Goal: Communication & Community: Answer question/provide support

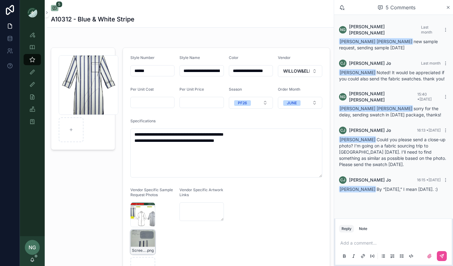
click at [142, 244] on div "Screenshot-2025-09-05-at-3.40.38-PM .png" at bounding box center [143, 242] width 25 height 25
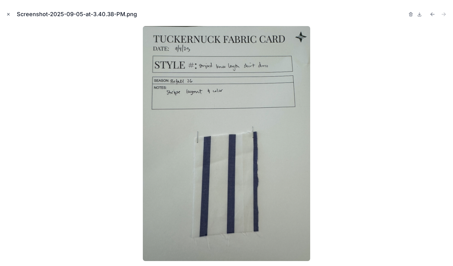
click at [9, 15] on icon "Close modal" at bounding box center [8, 14] width 2 height 2
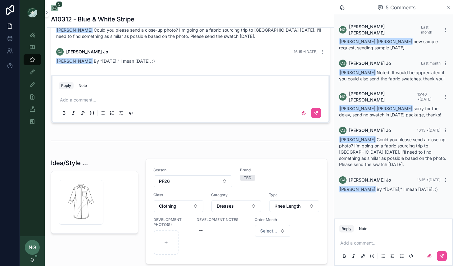
scroll to position [501, 0]
click at [304, 112] on icon "scrollable content" at bounding box center [303, 112] width 5 height 5
click at [0, 0] on input "scrollable content" at bounding box center [0, 0] width 0 height 0
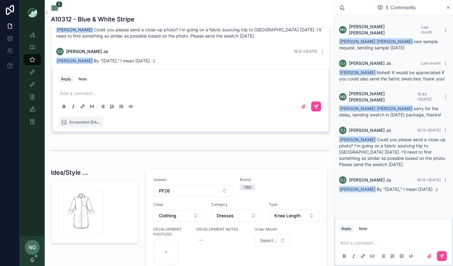
click at [167, 87] on div "Add a comment..." at bounding box center [191, 100] width 264 height 26
click at [79, 94] on p "scrollable content" at bounding box center [192, 93] width 264 height 6
click at [317, 106] on icon "scrollable content" at bounding box center [316, 107] width 4 height 4
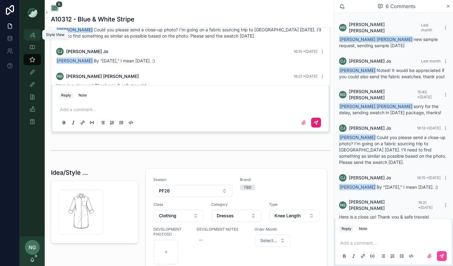
click at [34, 32] on icon "scrollable content" at bounding box center [32, 35] width 6 height 6
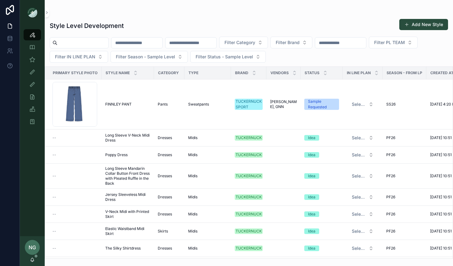
drag, startPoint x: 205, startPoint y: 17, endPoint x: 175, endPoint y: 37, distance: 36.4
click at [205, 17] on div "Style Level Development Add New Style Filter Category Filter Brand Filter PL TE…" at bounding box center [249, 137] width 409 height 244
click at [32, 58] on icon "scrollable content" at bounding box center [32, 60] width 6 height 6
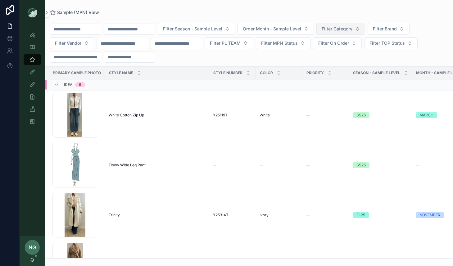
click at [353, 29] on span "Filter Category" at bounding box center [337, 29] width 31 height 6
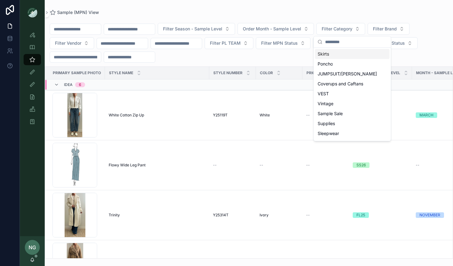
click at [339, 53] on div "Skirts" at bounding box center [352, 54] width 75 height 10
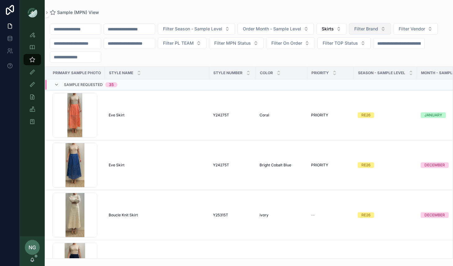
click at [391, 31] on button "Filter Brand" at bounding box center [370, 29] width 42 height 12
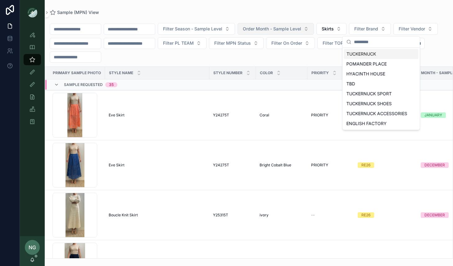
drag, startPoint x: 308, startPoint y: 14, endPoint x: 299, endPoint y: 25, distance: 13.4
click at [307, 15] on div "Sample (MPN) View Filter Season - Sample Level Order Month - Sample Level Skirt…" at bounding box center [249, 129] width 409 height 259
click at [299, 26] on span "Order Month - Sample Level" at bounding box center [272, 29] width 58 height 6
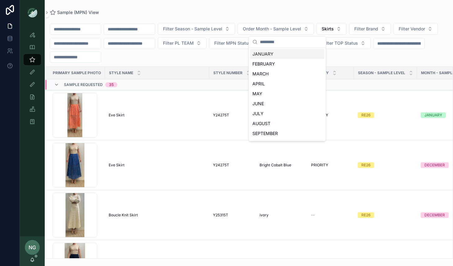
click at [281, 13] on div "Sample (MPN) View" at bounding box center [249, 12] width 399 height 5
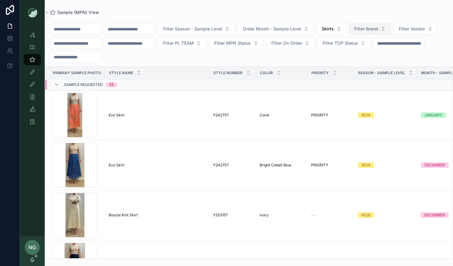
click at [378, 28] on span "Filter Brand" at bounding box center [367, 29] width 24 height 6
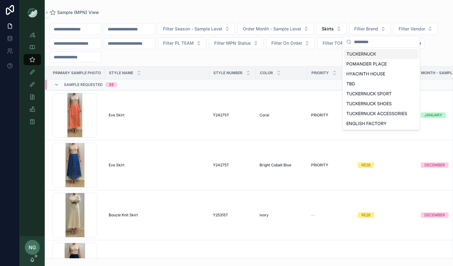
drag, startPoint x: 387, startPoint y: 12, endPoint x: 373, endPoint y: 17, distance: 14.8
click at [387, 12] on div "Sample (MPN) View" at bounding box center [249, 12] width 399 height 5
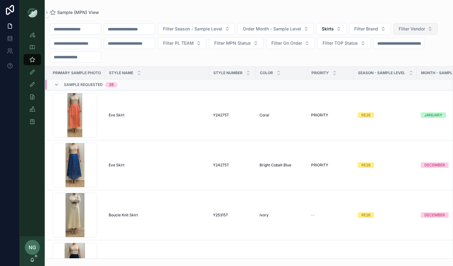
click at [394, 35] on button "Filter Vendor" at bounding box center [416, 29] width 44 height 12
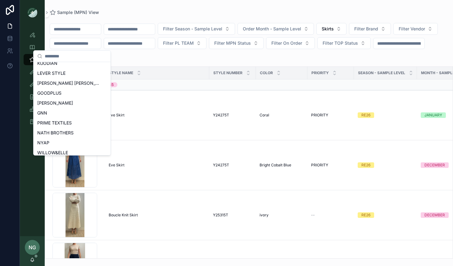
scroll to position [277, 0]
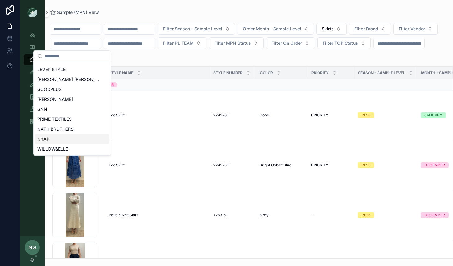
click at [85, 136] on div "NYAP" at bounding box center [72, 139] width 75 height 10
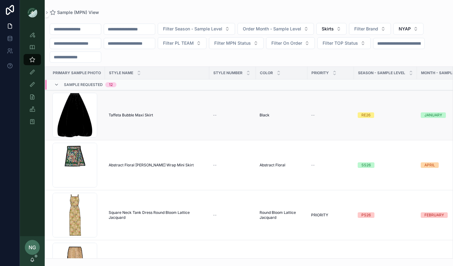
click at [181, 106] on td "Taffeta Bubble Maxi Skirt Taffeta Bubble Maxi Skirt" at bounding box center [157, 115] width 104 height 50
click at [147, 115] on span "Taffeta Bubble Maxi Skirt" at bounding box center [131, 115] width 44 height 5
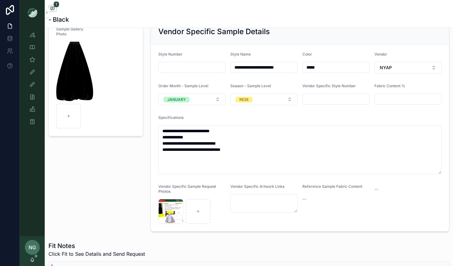
scroll to position [50, 0]
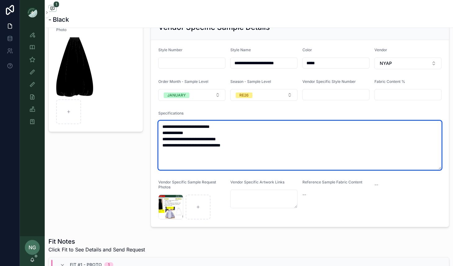
click at [252, 156] on textarea "**********" at bounding box center [299, 145] width 283 height 49
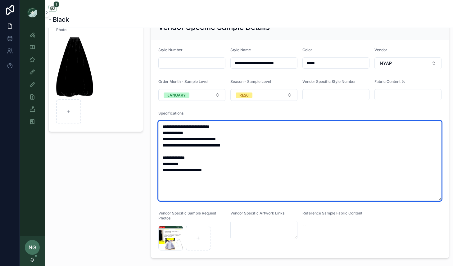
click at [213, 163] on textarea "**********" at bounding box center [299, 161] width 283 height 80
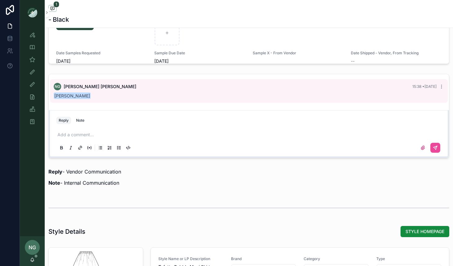
scroll to position [489, 0]
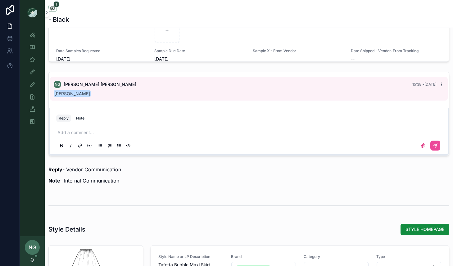
type textarea "**********"
drag, startPoint x: 134, startPoint y: 121, endPoint x: 130, endPoint y: 131, distance: 9.8
click at [134, 122] on div "Reply Note" at bounding box center [249, 118] width 393 height 10
click at [130, 131] on p "scrollable content" at bounding box center [250, 133] width 386 height 6
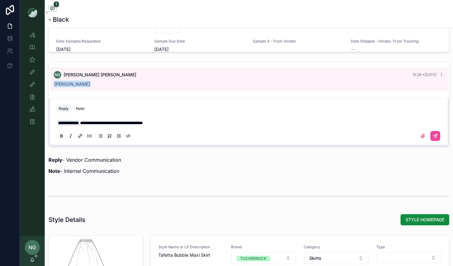
scroll to position [529, 0]
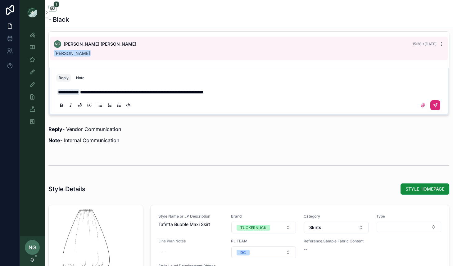
click at [437, 106] on button "scrollable content" at bounding box center [436, 105] width 10 height 10
